Goal: Information Seeking & Learning: Learn about a topic

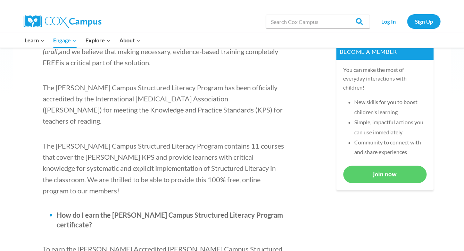
scroll to position [279, 0]
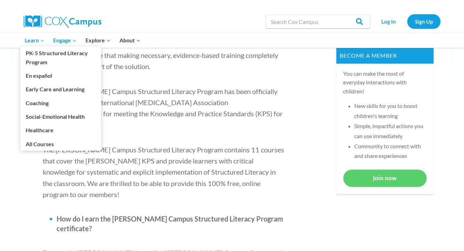
click at [33, 40] on span "Learn Expand" at bounding box center [35, 40] width 20 height 9
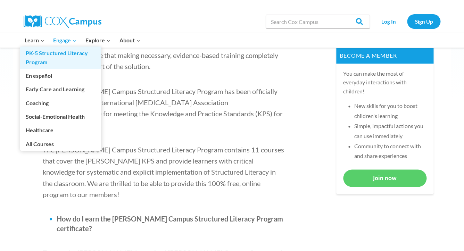
click at [35, 56] on link "PK-5 Structured Literacy Program" at bounding box center [60, 58] width 81 height 22
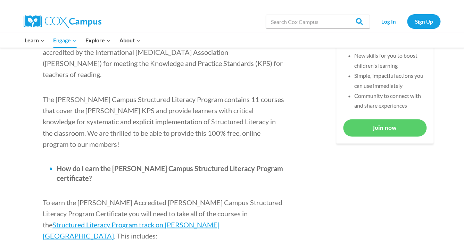
scroll to position [331, 0]
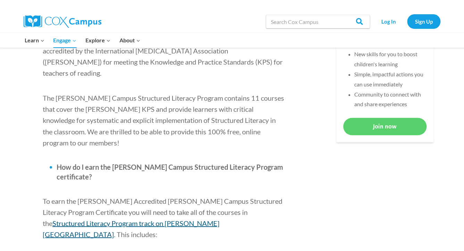
click at [219, 219] on span "Structured Literacy Program track on [PERSON_NAME][GEOGRAPHIC_DATA]" at bounding box center [131, 228] width 177 height 19
